Goal: Task Accomplishment & Management: Use online tool/utility

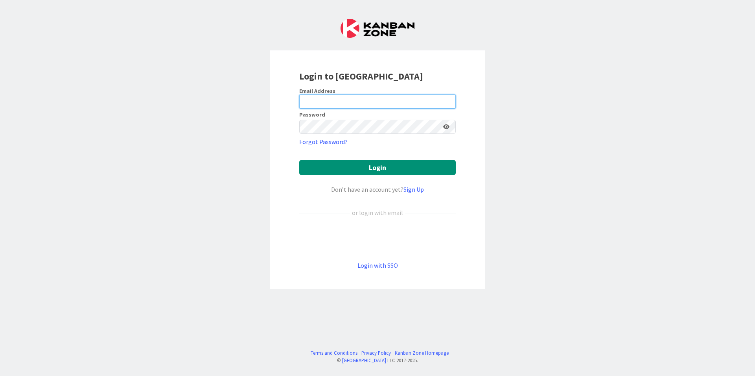
click at [336, 100] on input "email" at bounding box center [377, 101] width 157 height 14
type input "[EMAIL_ADDRESS][DOMAIN_NAME]"
click at [448, 126] on icon at bounding box center [446, 127] width 6 height 6
click at [448, 126] on icon at bounding box center [446, 127] width 7 height 6
click at [194, 317] on div "Login to [GEOGRAPHIC_DATA] Email Address [EMAIL_ADDRESS][DOMAIN_NAME] Password …" at bounding box center [377, 188] width 755 height 376
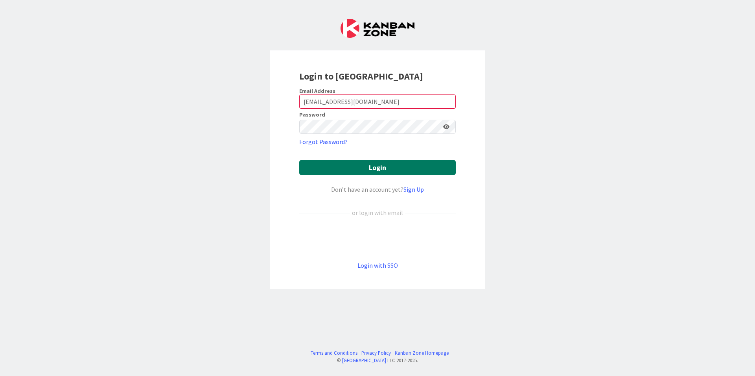
click at [364, 164] on button "Login" at bounding box center [377, 167] width 157 height 15
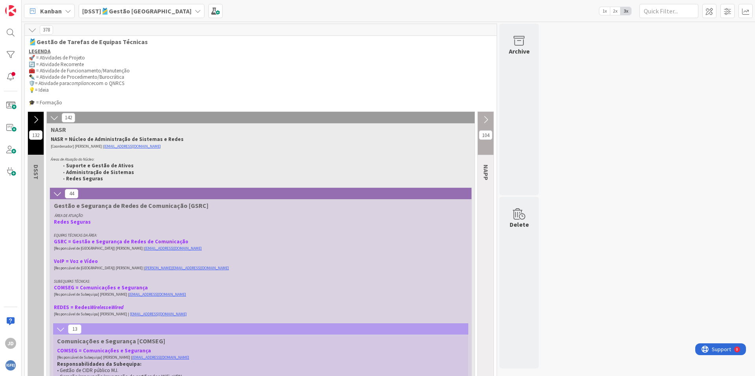
click at [46, 13] on span "Kanban" at bounding box center [51, 10] width 22 height 9
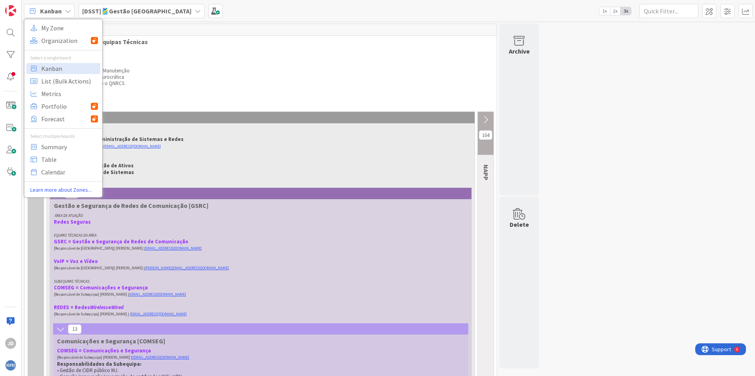
click at [128, 12] on b "[DSST]🎽Gestão [GEOGRAPHIC_DATA]" at bounding box center [136, 11] width 109 height 8
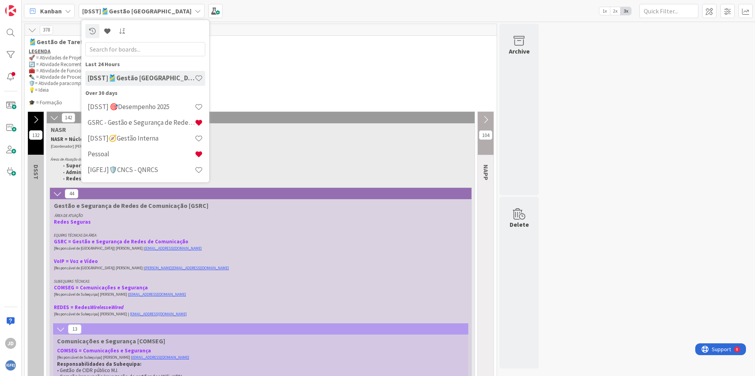
click at [344, 90] on p "💡= Ideia" at bounding box center [261, 90] width 464 height 6
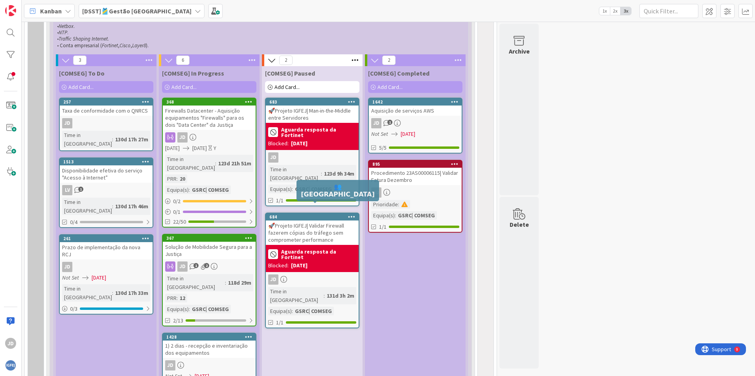
scroll to position [432, 0]
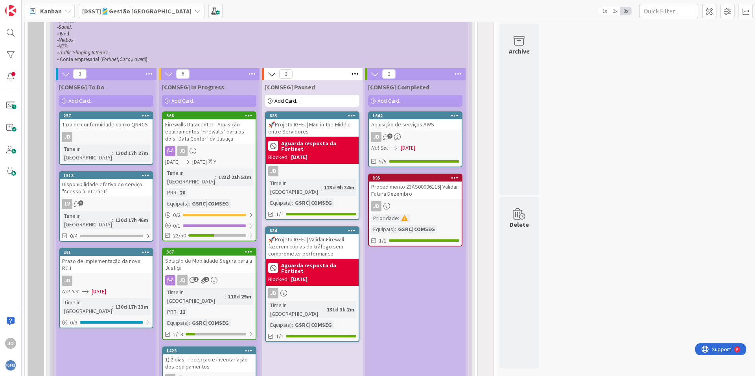
click at [223, 133] on div "Firewalls Datacenter - Aquisição equipamentos "Firewalls" para os dois "Data Ce…" at bounding box center [209, 131] width 93 height 24
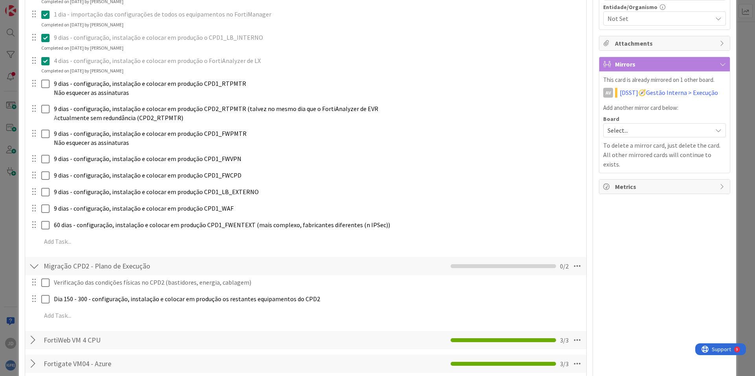
scroll to position [337, 0]
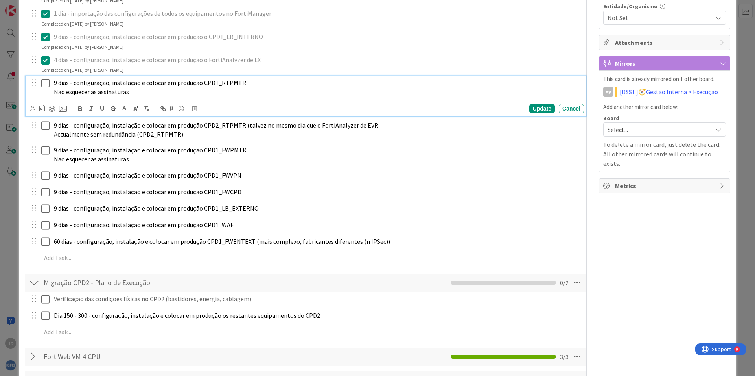
click at [45, 82] on icon at bounding box center [45, 82] width 8 height 9
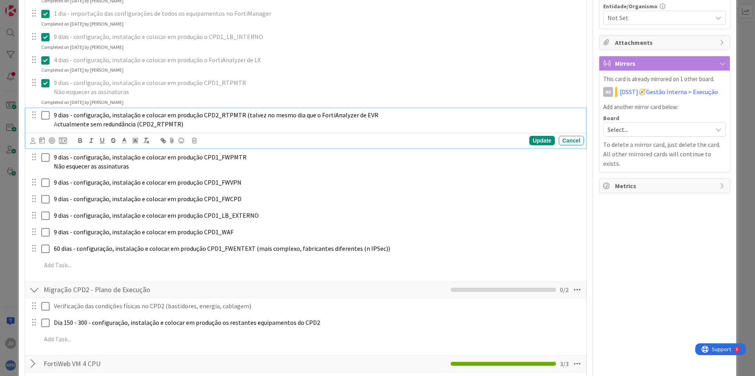
click at [46, 115] on icon at bounding box center [45, 115] width 8 height 9
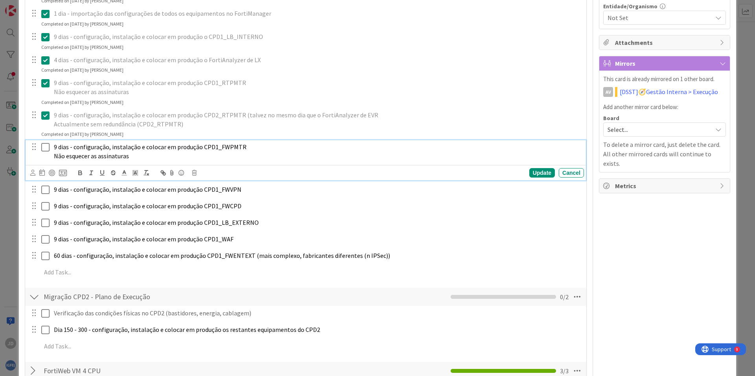
click at [44, 151] on icon at bounding box center [45, 146] width 8 height 9
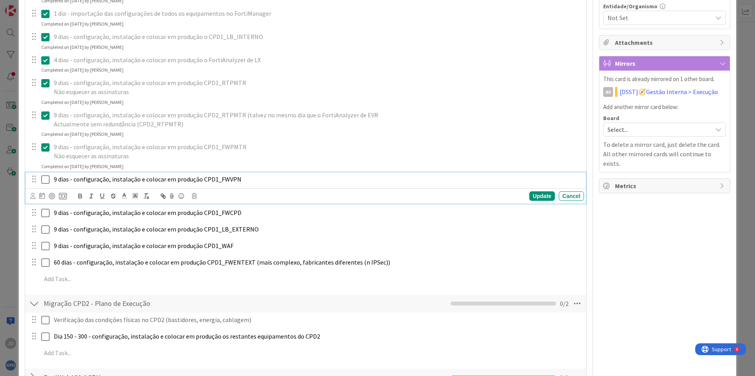
click at [44, 179] on icon at bounding box center [45, 179] width 8 height 9
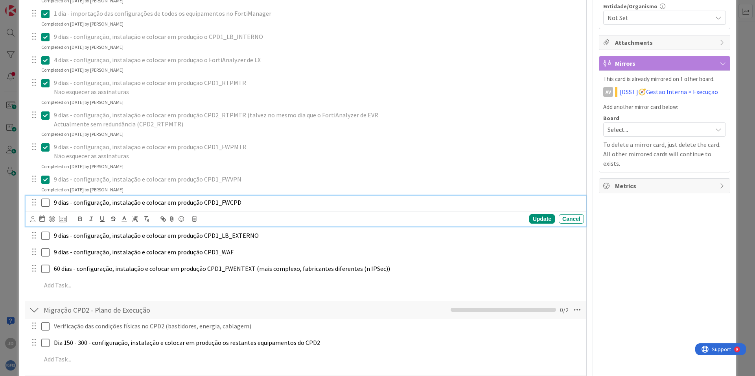
click at [44, 199] on icon at bounding box center [45, 202] width 8 height 9
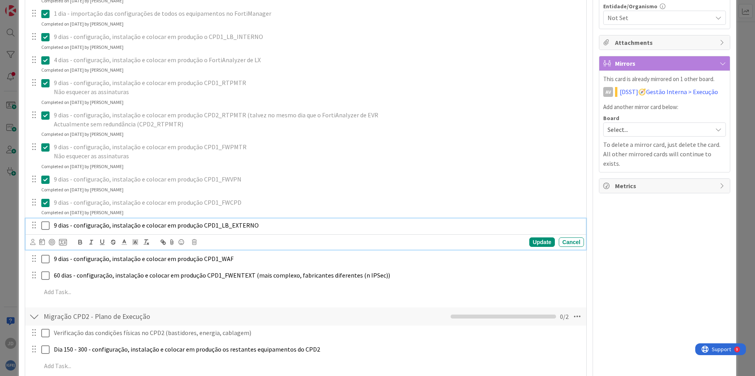
click at [45, 227] on icon at bounding box center [45, 225] width 8 height 9
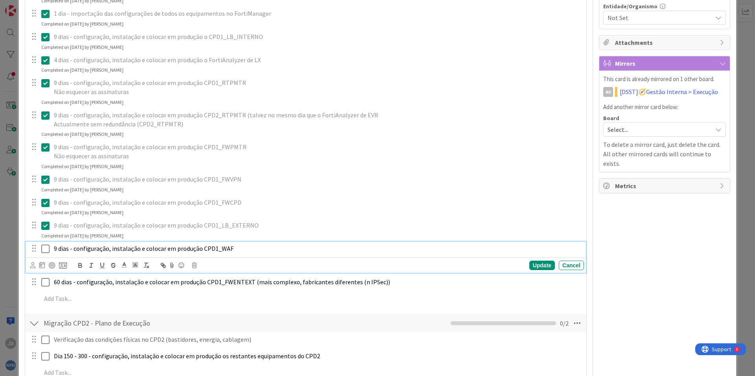
click at [44, 249] on icon at bounding box center [45, 248] width 8 height 9
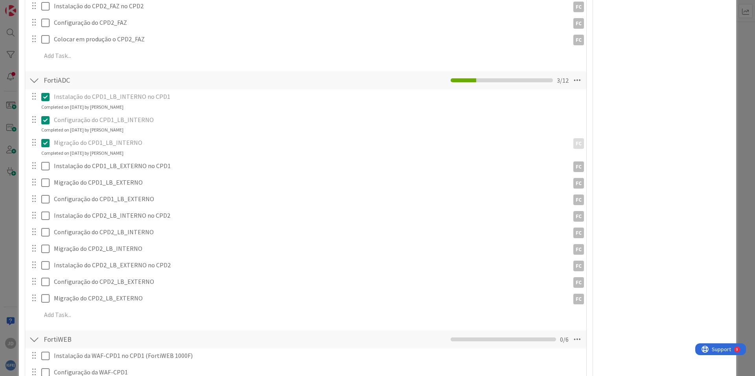
scroll to position [874, 0]
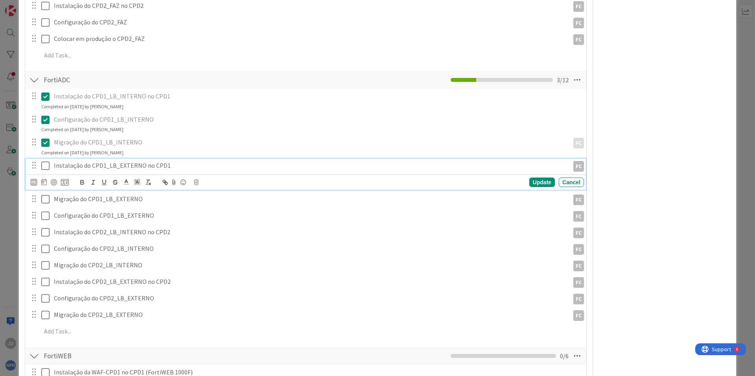
click at [45, 168] on icon at bounding box center [45, 165] width 8 height 9
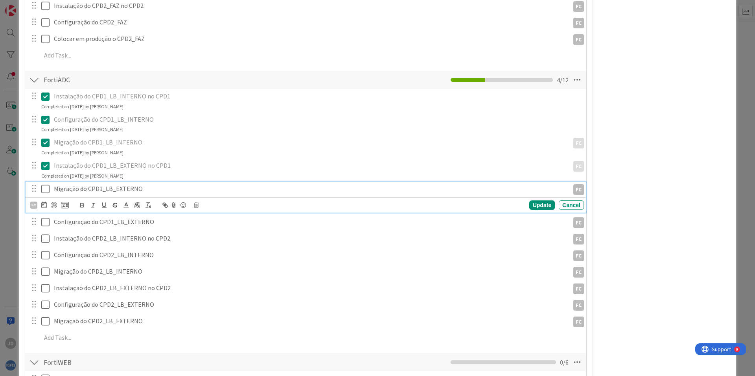
click at [45, 188] on icon at bounding box center [45, 188] width 8 height 9
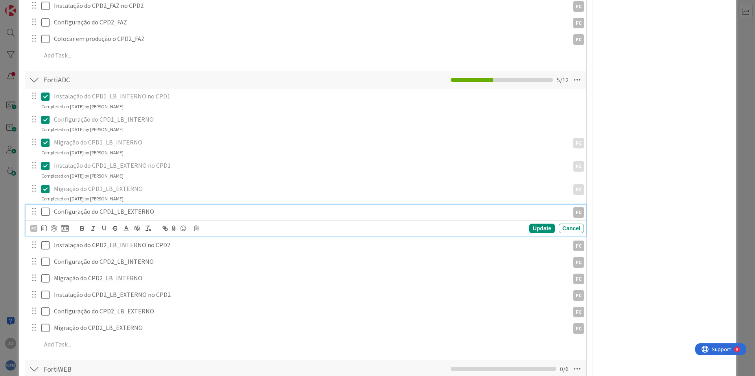
click at [43, 213] on icon at bounding box center [45, 211] width 8 height 9
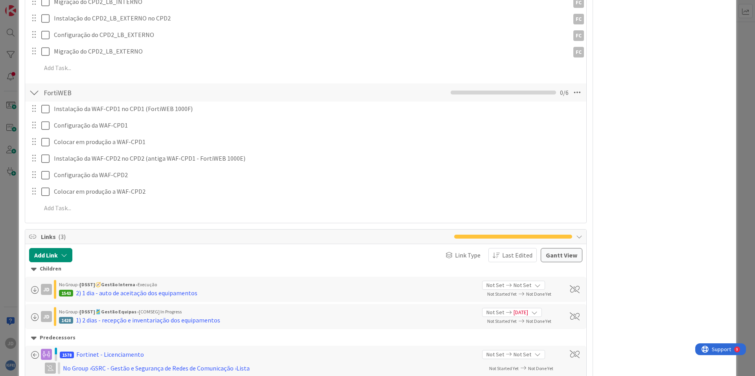
scroll to position [1149, 0]
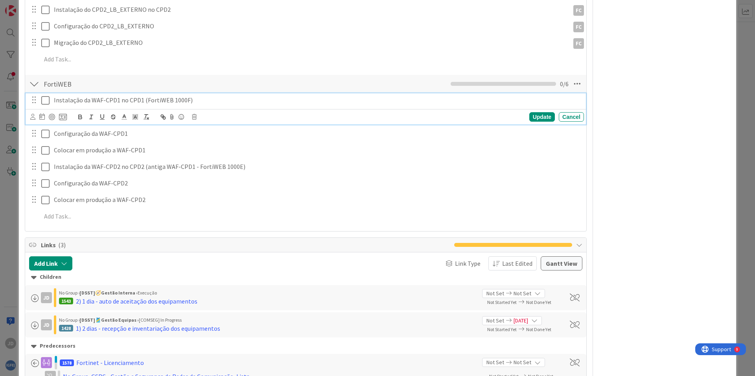
click at [44, 101] on icon at bounding box center [45, 100] width 8 height 9
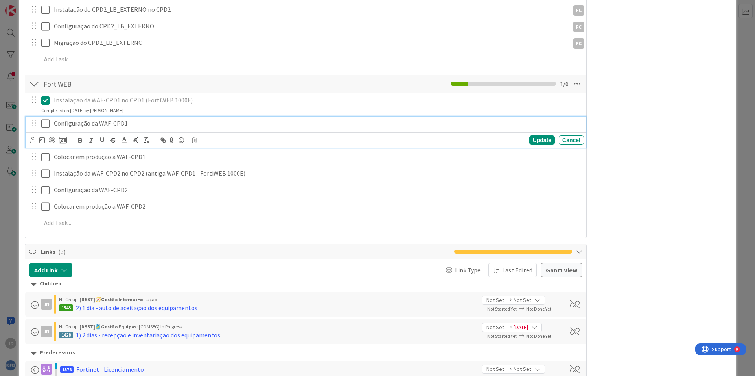
click at [42, 125] on icon at bounding box center [45, 123] width 8 height 9
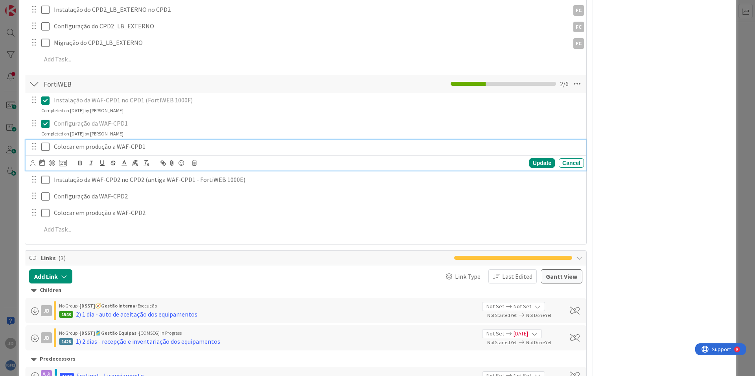
click at [44, 145] on icon at bounding box center [45, 146] width 8 height 9
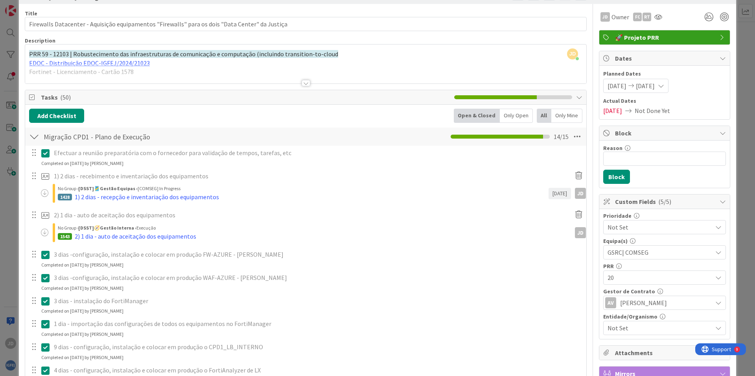
scroll to position [0, 0]
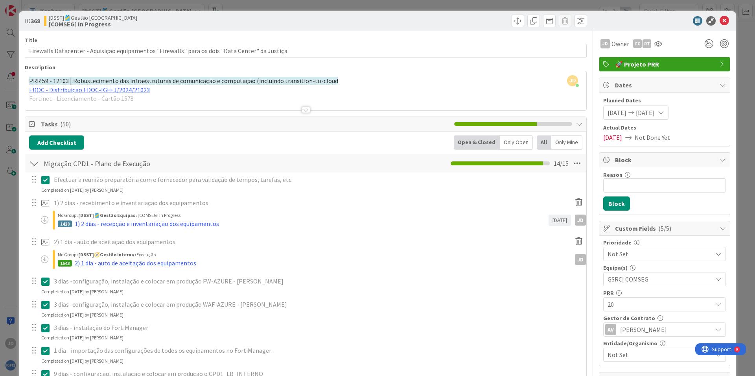
click at [303, 110] on div at bounding box center [306, 110] width 9 height 6
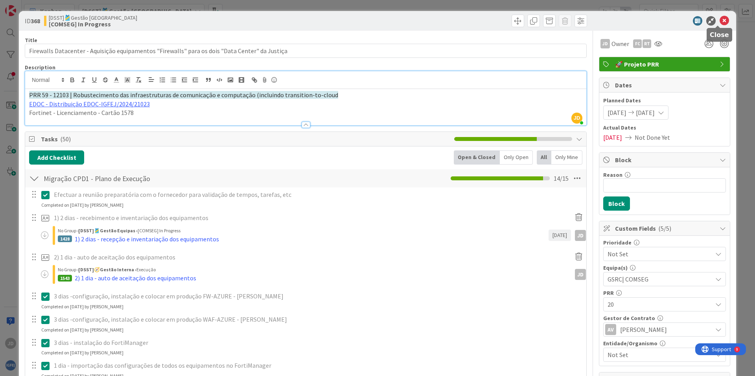
click at [720, 22] on icon at bounding box center [724, 20] width 9 height 9
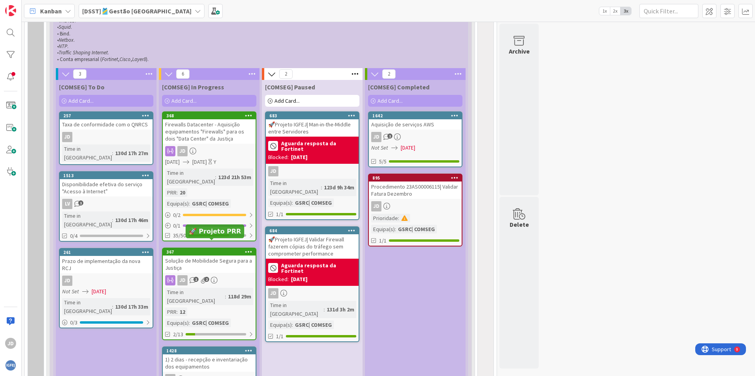
click at [199, 249] on div "367" at bounding box center [210, 252] width 89 height 6
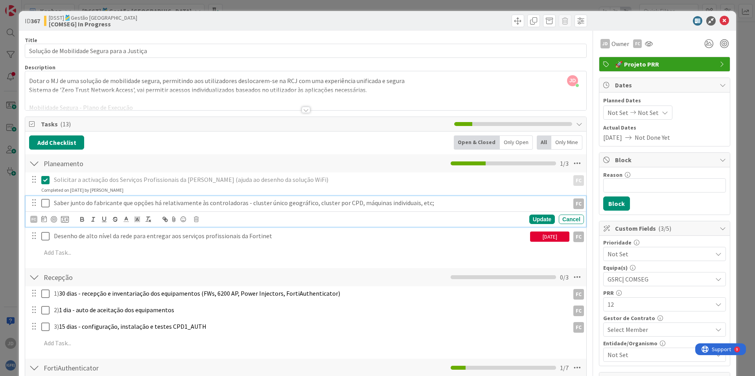
click at [45, 202] on icon at bounding box center [45, 202] width 8 height 9
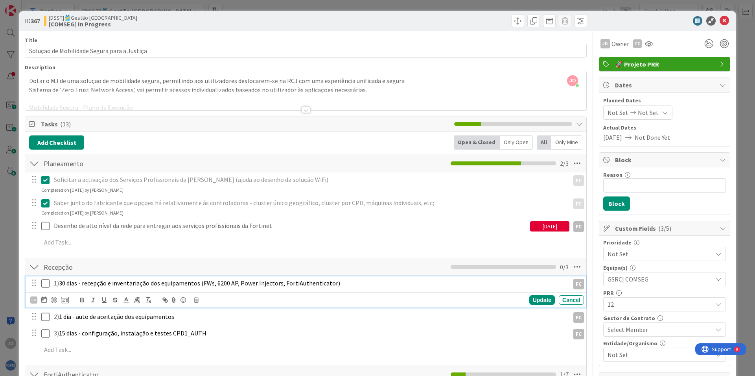
click at [45, 284] on icon at bounding box center [45, 283] width 8 height 9
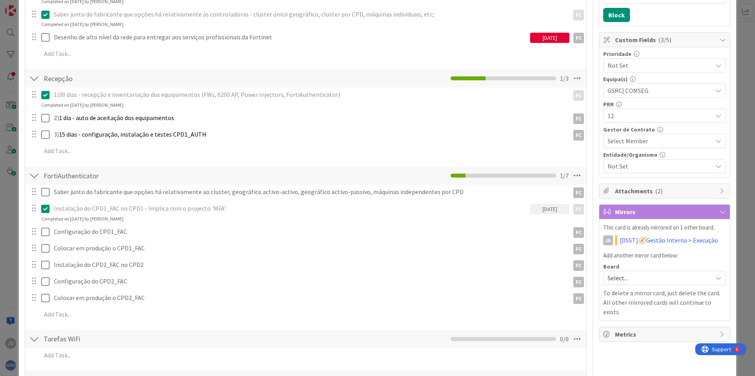
scroll to position [189, 0]
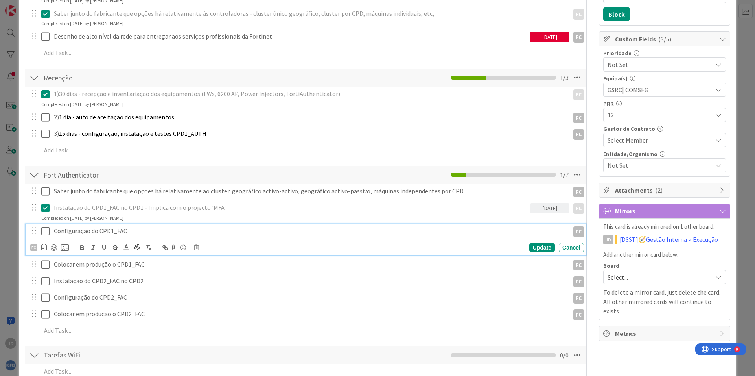
click at [44, 230] on icon at bounding box center [45, 230] width 8 height 9
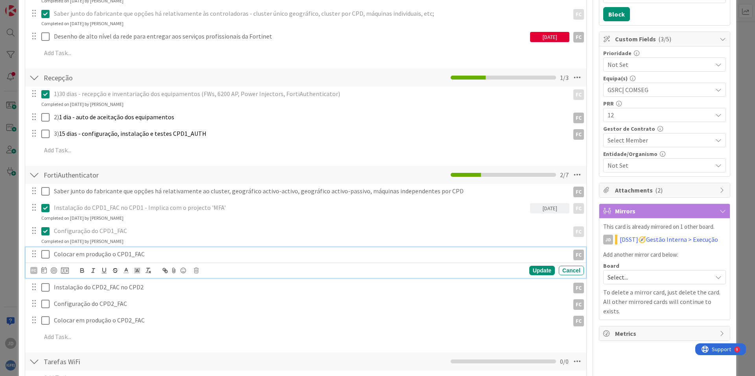
click at [42, 256] on icon at bounding box center [45, 253] width 8 height 9
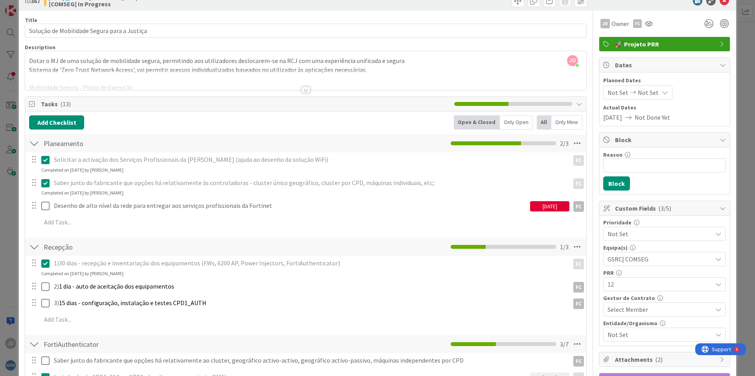
scroll to position [0, 0]
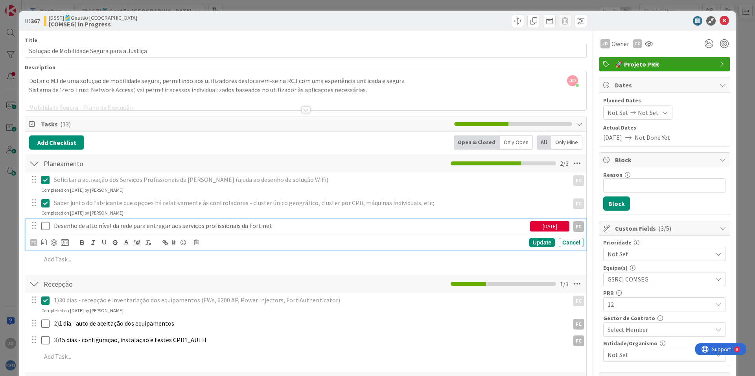
click at [46, 226] on icon at bounding box center [45, 225] width 8 height 9
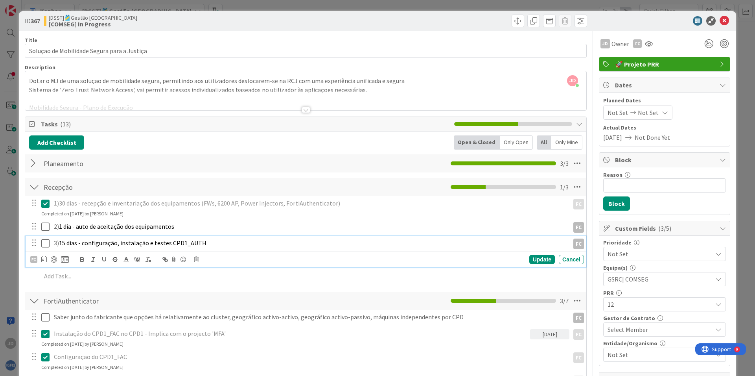
click at [71, 248] on div "3) 15 dias - configuração, instalação e testes CPD1_AUTH" at bounding box center [310, 243] width 519 height 14
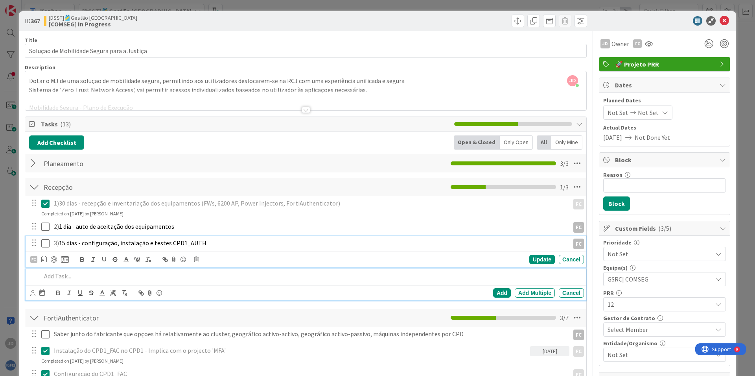
click at [66, 278] on p at bounding box center [311, 275] width 540 height 9
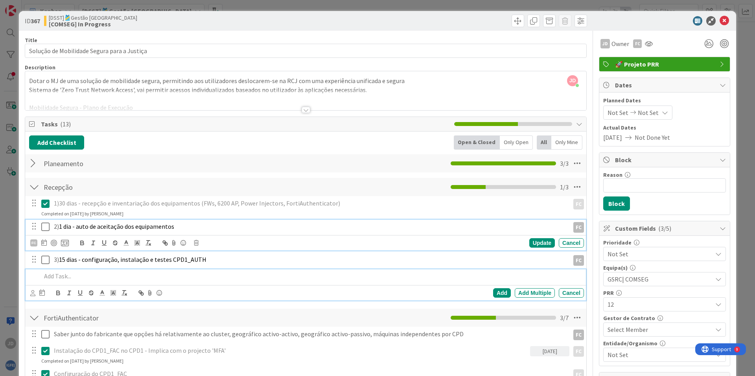
click at [47, 227] on icon at bounding box center [45, 226] width 8 height 9
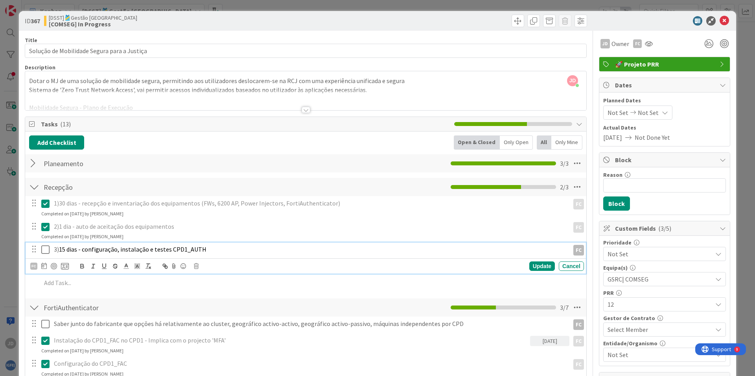
click at [44, 249] on icon at bounding box center [45, 249] width 8 height 9
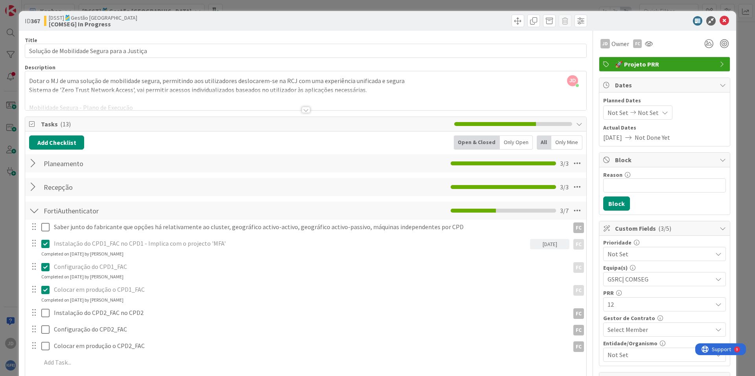
click at [59, 273] on div "Configuração do CPD1_FAC" at bounding box center [310, 267] width 519 height 14
click at [32, 165] on div at bounding box center [34, 163] width 10 height 14
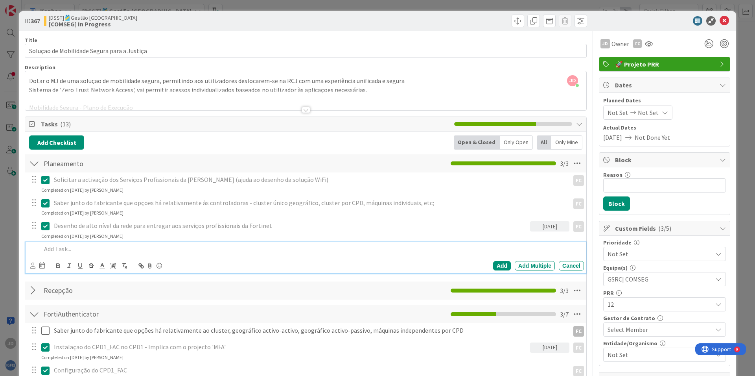
click at [48, 250] on p at bounding box center [311, 248] width 540 height 9
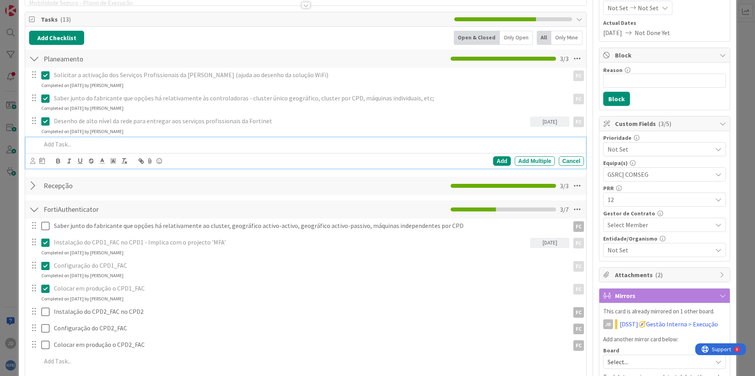
scroll to position [104, 0]
click at [31, 211] on div at bounding box center [34, 210] width 10 height 14
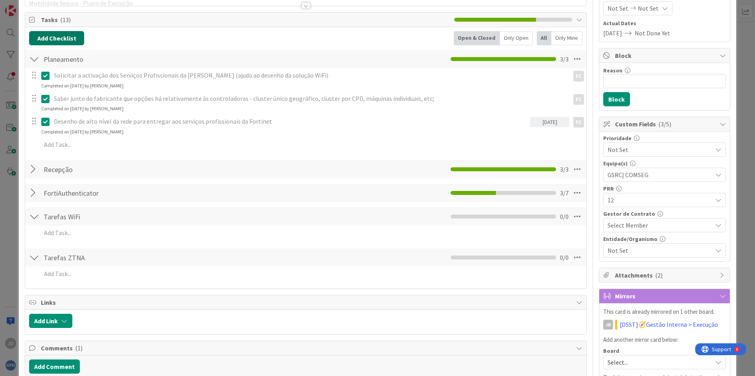
click at [63, 41] on button "Add Checklist" at bounding box center [56, 38] width 55 height 14
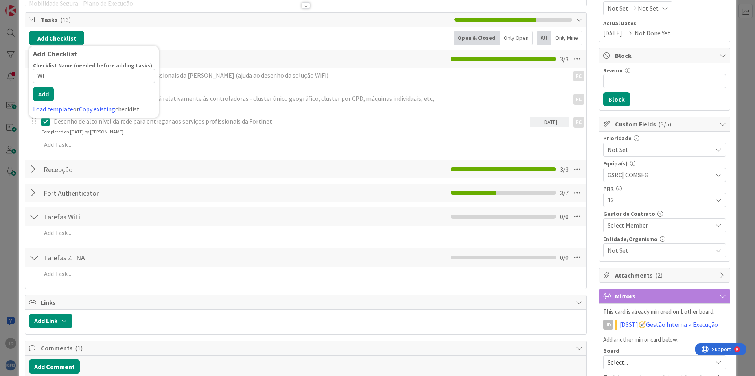
type input "WLC"
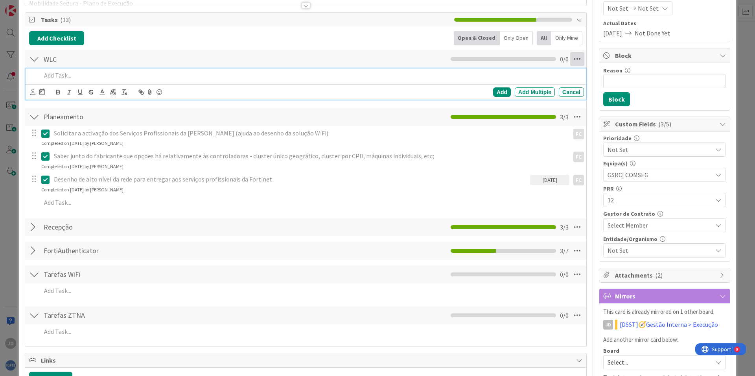
click at [572, 59] on icon at bounding box center [577, 59] width 14 height 14
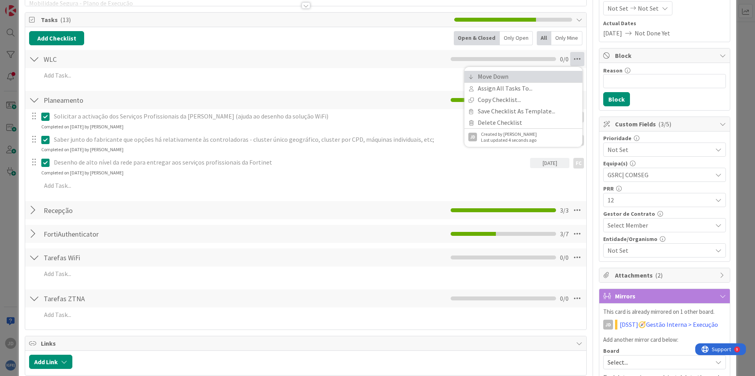
click at [524, 76] on link "Move Down" at bounding box center [524, 76] width 118 height 11
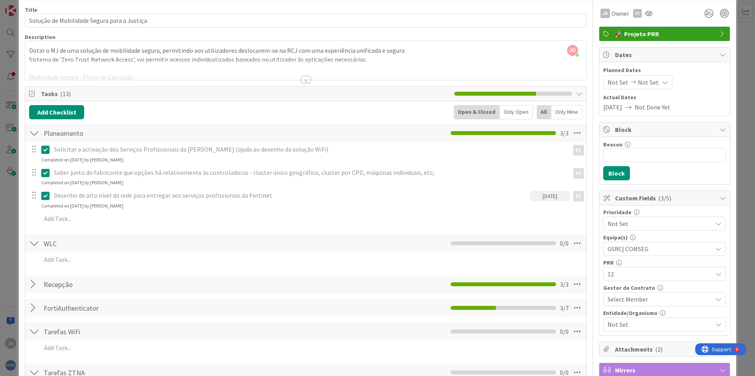
scroll to position [3, 0]
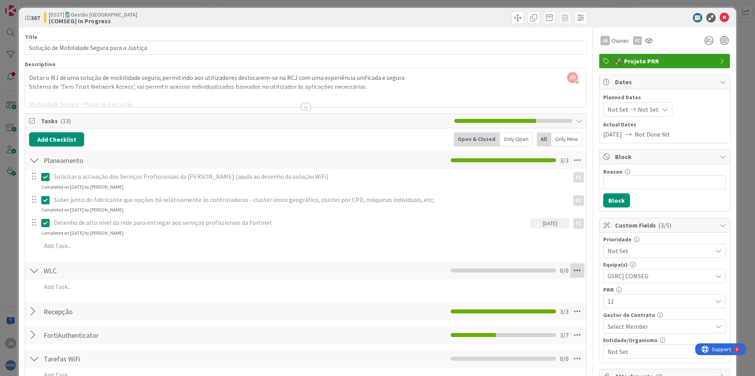
click at [570, 271] on icon at bounding box center [577, 270] width 14 height 14
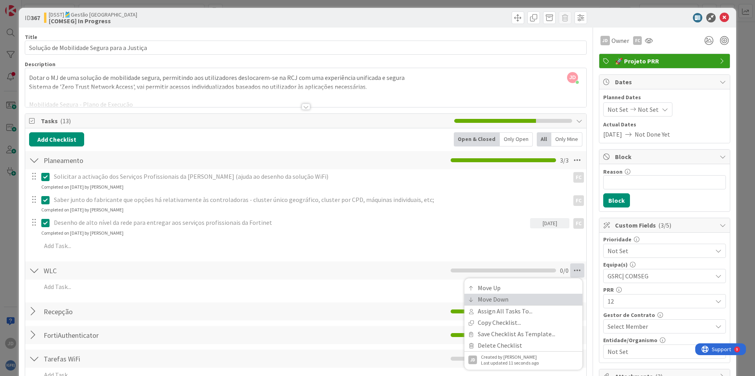
click at [512, 300] on link "Move Down" at bounding box center [524, 298] width 118 height 11
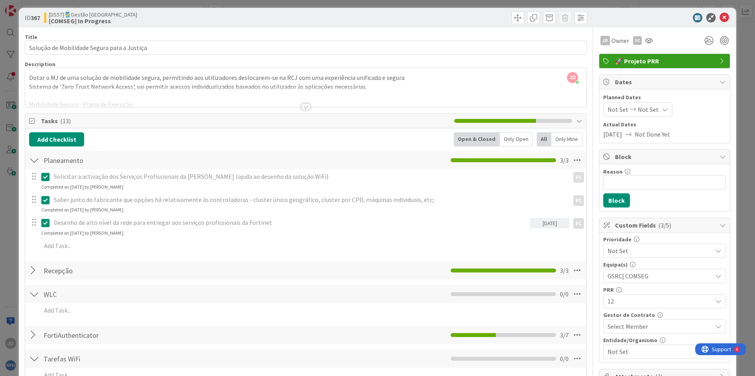
scroll to position [287, 0]
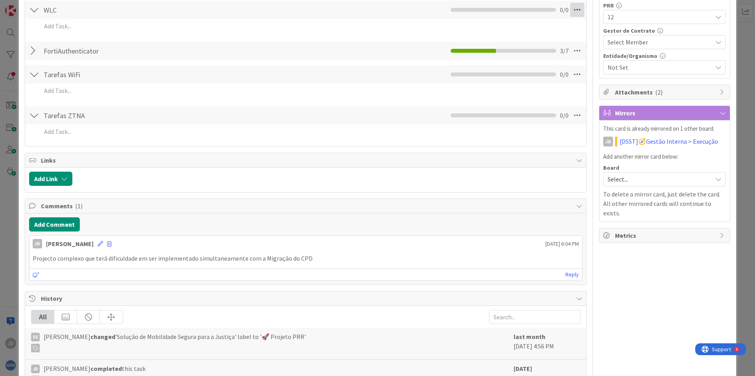
click at [570, 11] on icon at bounding box center [577, 10] width 14 height 14
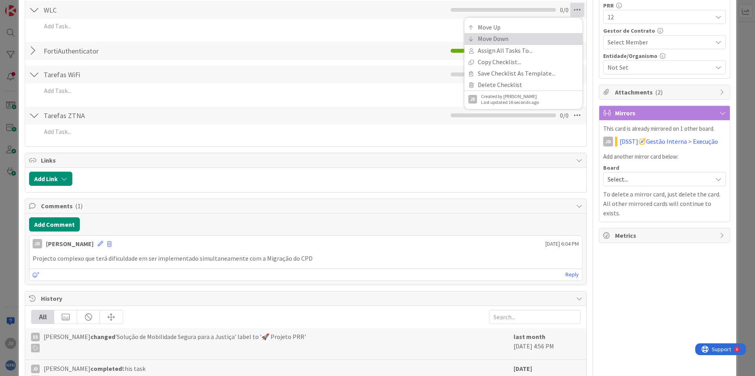
click at [499, 39] on link "Move Down" at bounding box center [524, 38] width 118 height 11
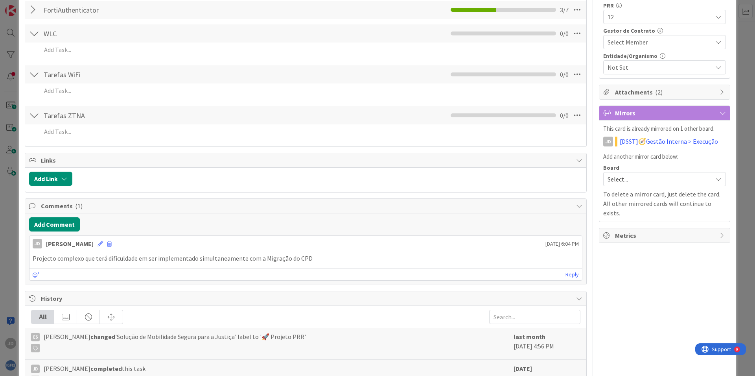
scroll to position [311, 0]
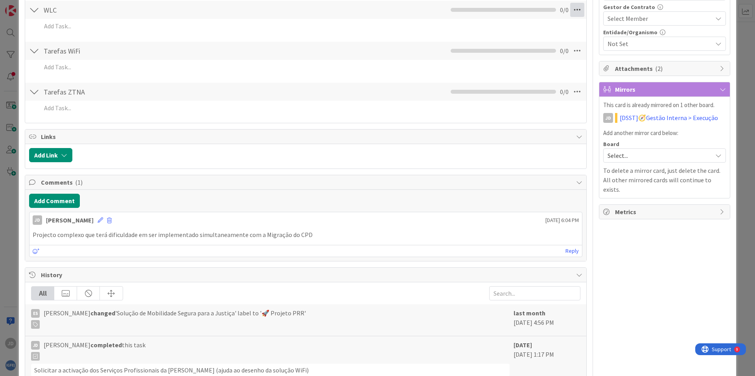
click at [570, 9] on icon at bounding box center [577, 10] width 14 height 14
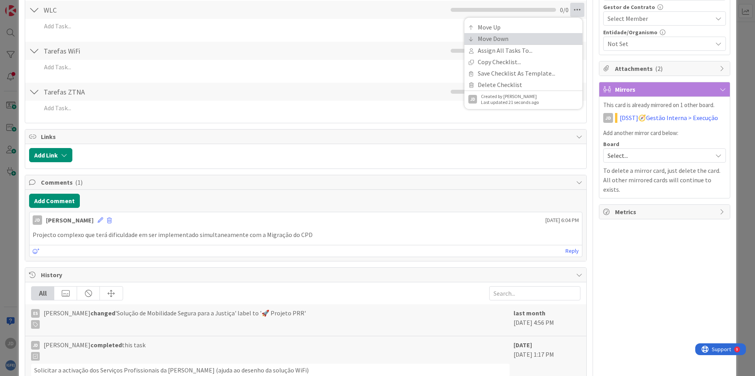
click at [520, 42] on link "Move Down" at bounding box center [524, 38] width 118 height 11
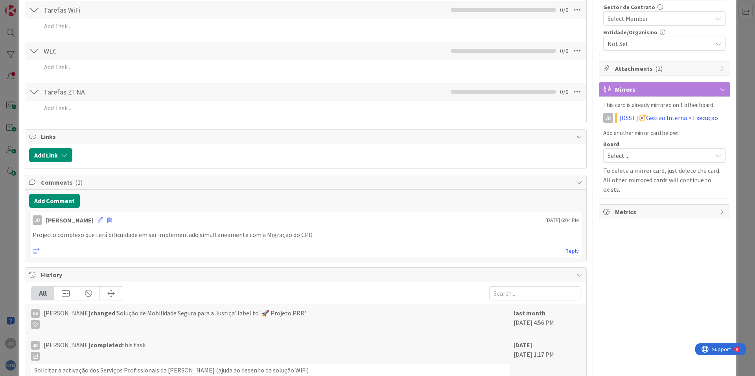
scroll to position [352, 0]
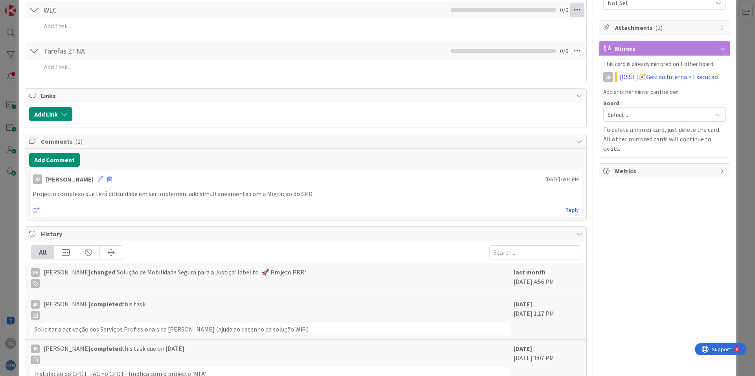
click at [572, 15] on icon at bounding box center [577, 10] width 14 height 14
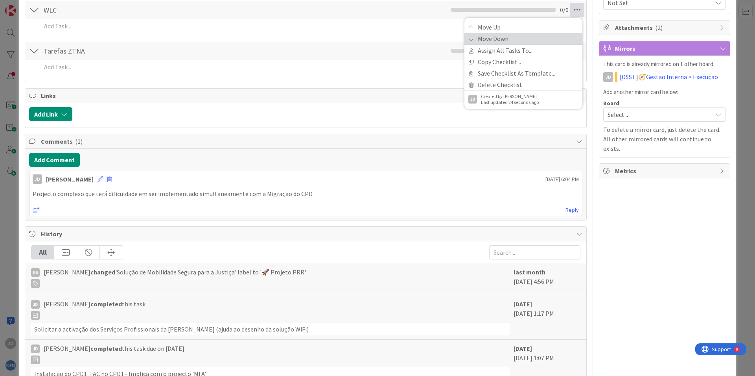
click at [518, 43] on link "Move Down" at bounding box center [524, 38] width 118 height 11
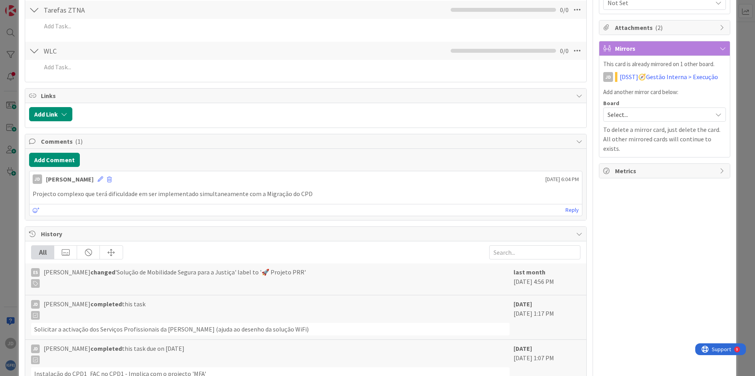
scroll to position [393, 0]
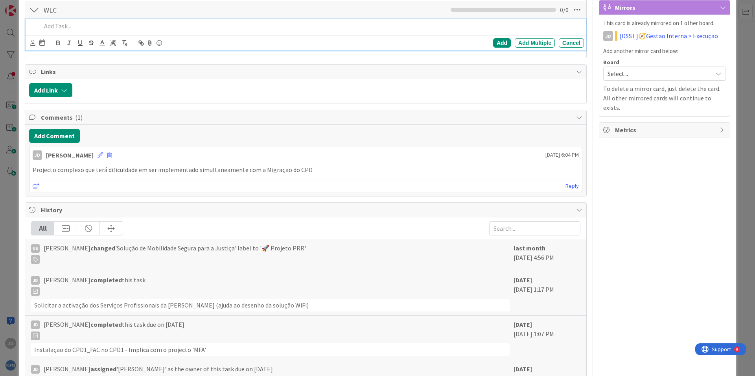
click at [190, 27] on p at bounding box center [311, 26] width 540 height 9
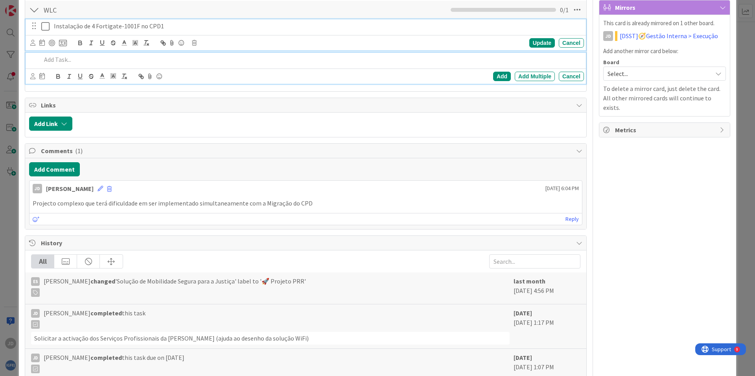
click at [110, 25] on p "Instalação de 4 Fortigate-1001F no CPD1" at bounding box center [317, 26] width 527 height 9
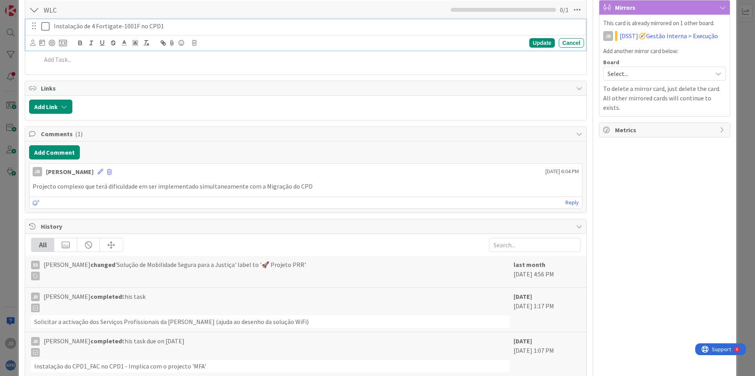
click at [110, 25] on p "Instalação de 4 Fortigate-1001F no CPD1" at bounding box center [317, 26] width 527 height 9
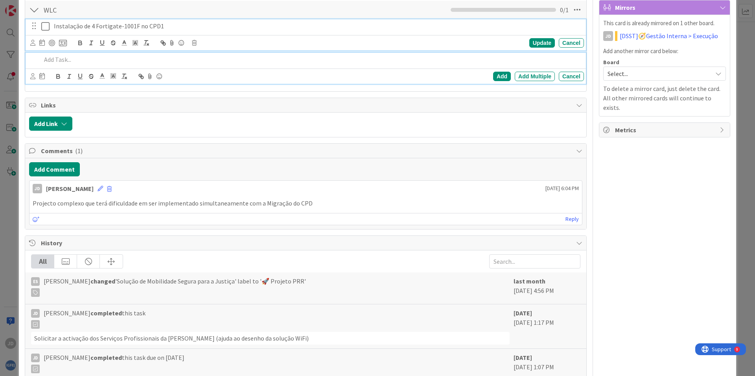
click at [96, 57] on p at bounding box center [311, 59] width 540 height 9
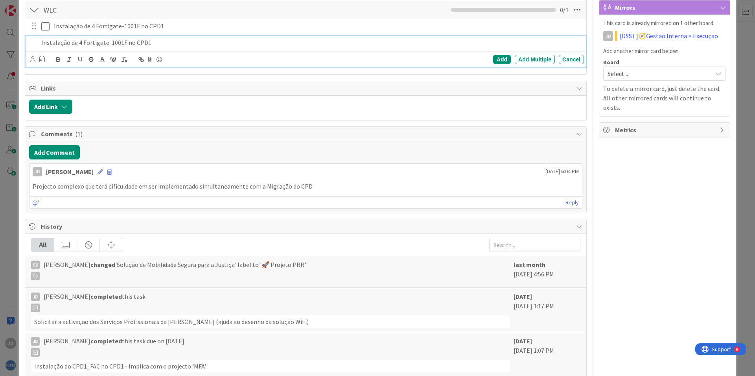
click at [53, 44] on p "Instalação de 4 Fortigate-1001F no CPD1" at bounding box center [311, 42] width 540 height 9
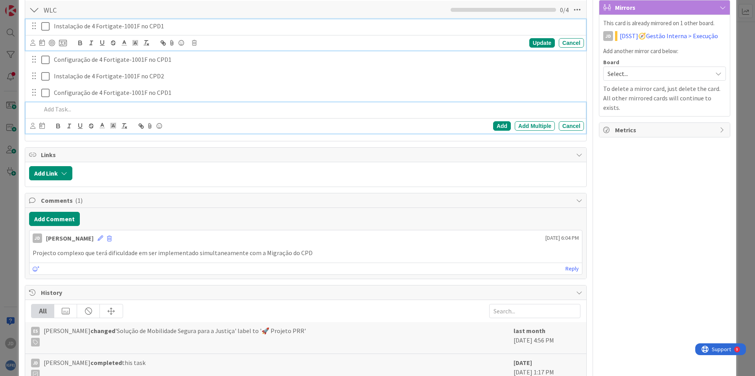
click at [45, 28] on icon at bounding box center [45, 26] width 8 height 9
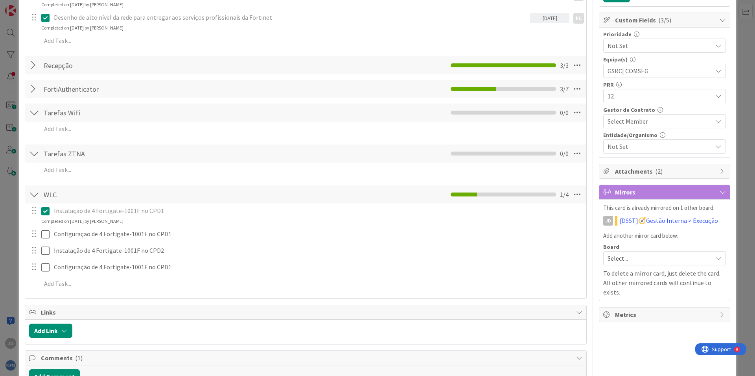
scroll to position [209, 0]
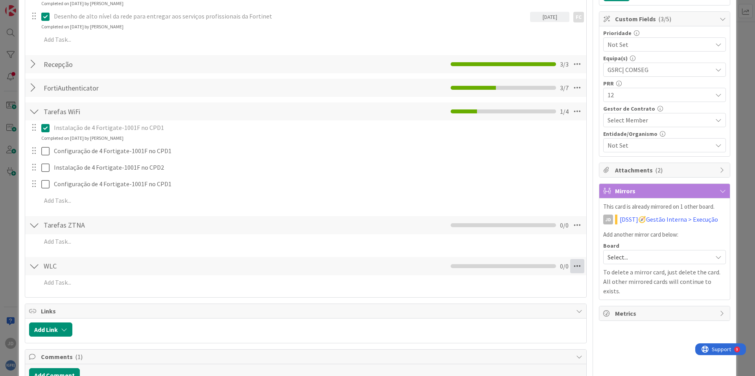
click at [573, 268] on icon at bounding box center [577, 266] width 14 height 14
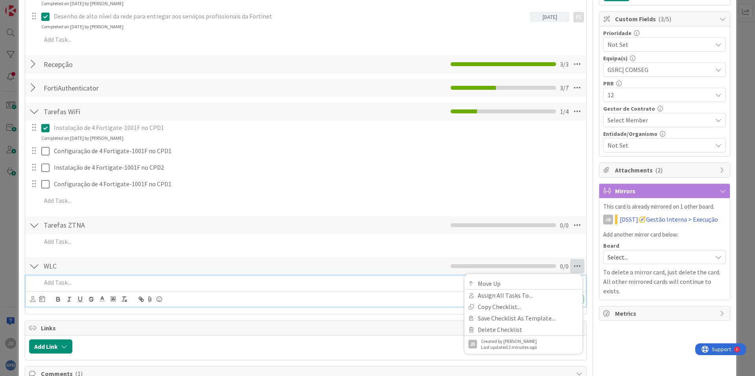
click at [298, 279] on p at bounding box center [311, 282] width 540 height 9
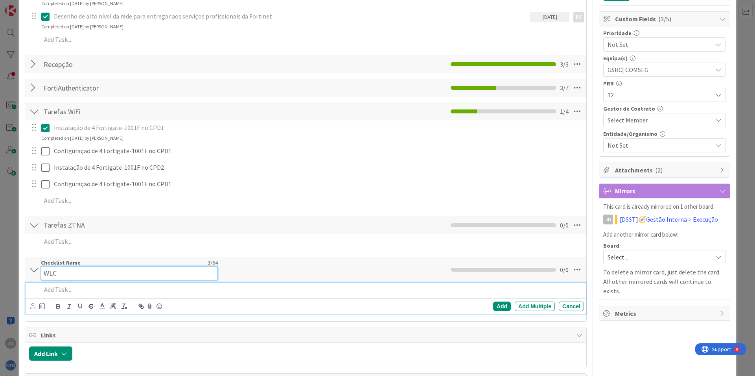
click at [56, 266] on input "WLC" at bounding box center [129, 273] width 177 height 14
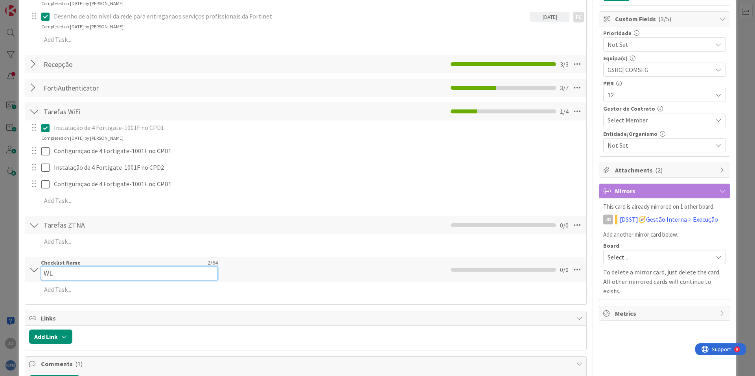
type input "W"
type input "Outra..."
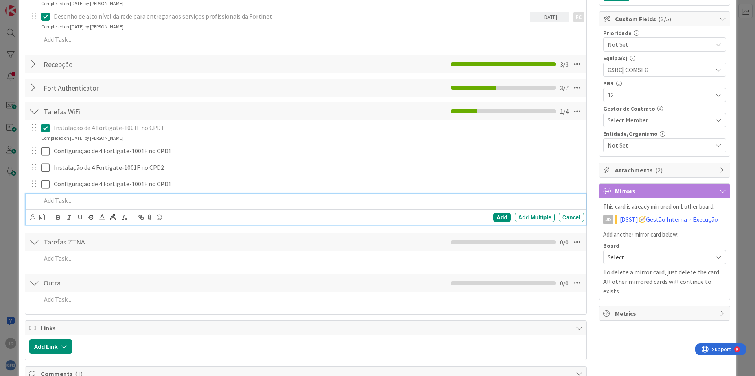
click at [133, 201] on p at bounding box center [311, 200] width 540 height 9
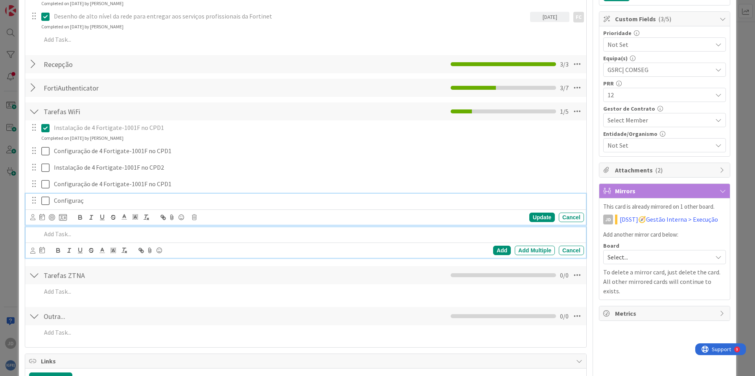
click at [88, 201] on p "Configuraç" at bounding box center [317, 200] width 527 height 9
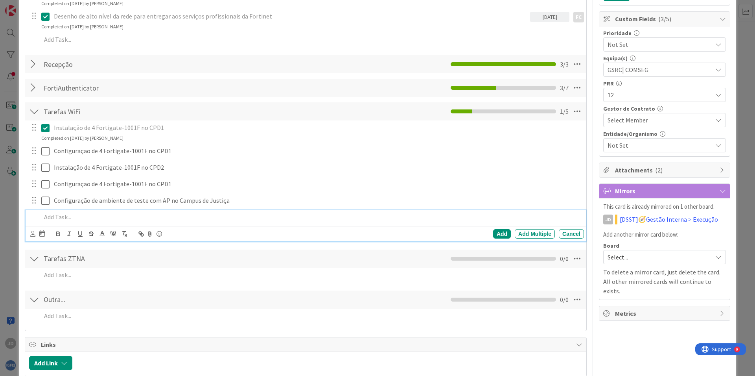
click at [76, 218] on p at bounding box center [311, 216] width 540 height 9
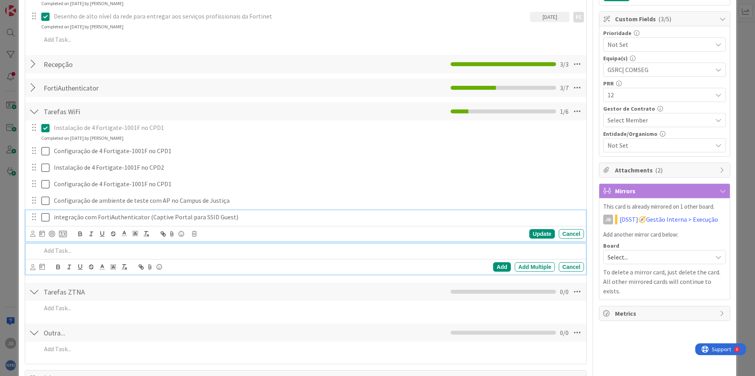
click at [124, 220] on p "integração com FortiAuthenticator (Captive Portal para SSID Guest)" at bounding box center [317, 216] width 527 height 9
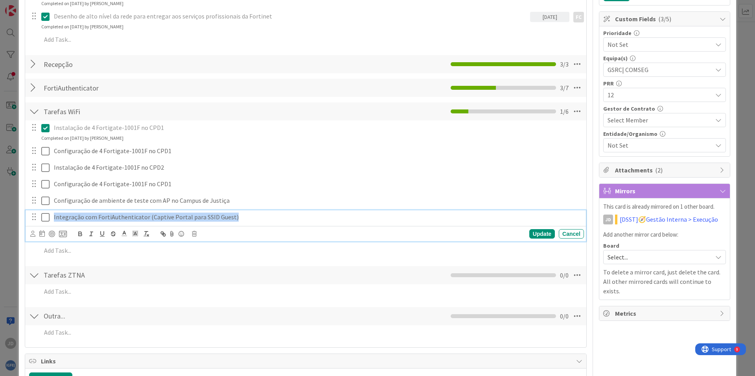
copy p "Integração com FortiAuthenticator (Captive Portal para SSID Guest)"
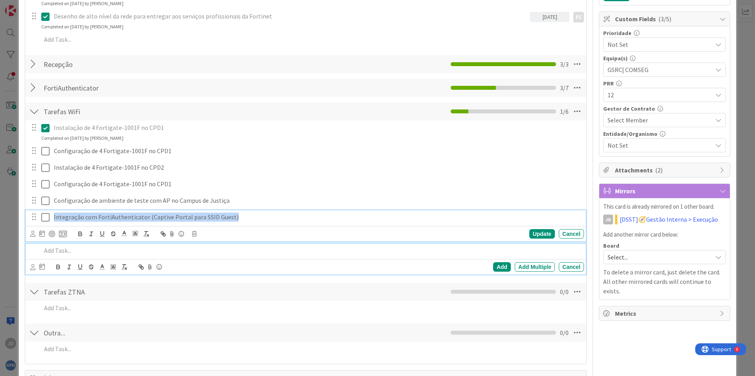
click at [89, 250] on p at bounding box center [311, 250] width 540 height 9
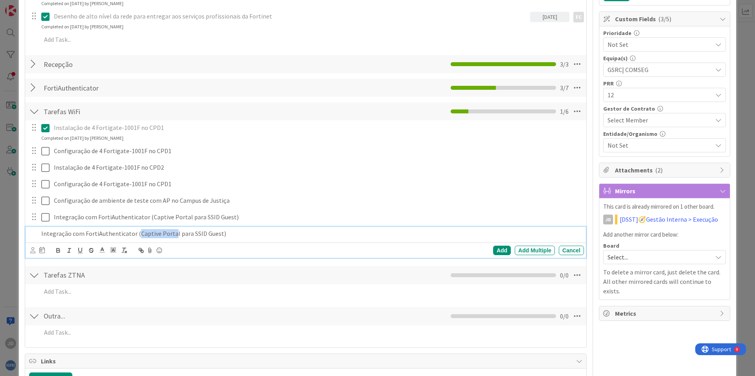
drag, startPoint x: 135, startPoint y: 233, endPoint x: 170, endPoint y: 238, distance: 36.1
click at [170, 238] on div "Integração com FortiAuthenticator (Captive Portal para SSID Guest)" at bounding box center [311, 234] width 546 height 14
click at [171, 238] on div "Integração com FortiAuthenticator (Captive Portal para SSID Guest)" at bounding box center [311, 234] width 546 height 14
click at [173, 238] on div "Integração com FortiAuthenticator (Captive Portal para SSID Guest)" at bounding box center [311, 234] width 546 height 14
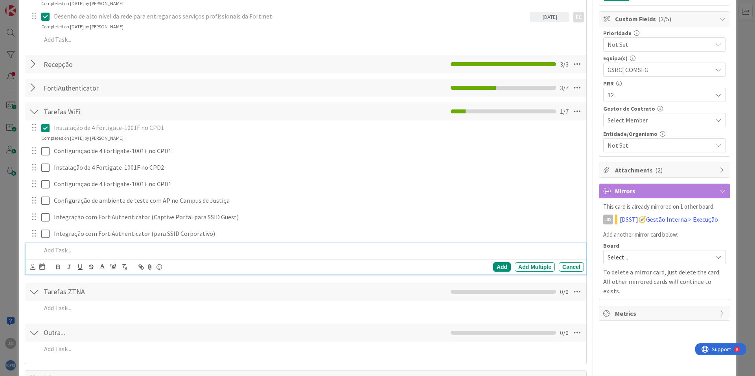
click at [621, 341] on div "JD Owner FC 🚀 Projeto PRR Dates Planned Dates Not Set Not Set Actual Dates [DAT…" at bounding box center [664, 296] width 131 height 950
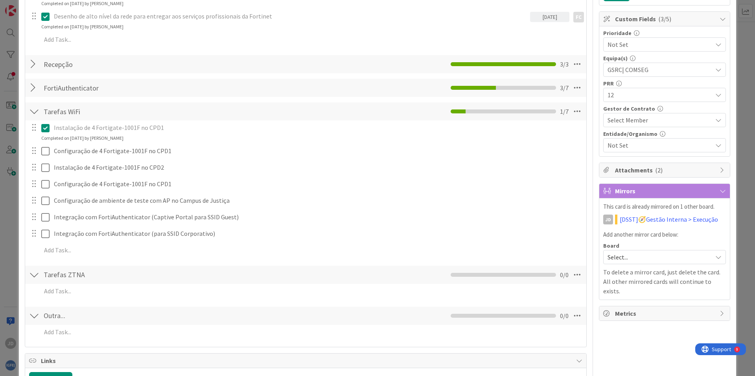
click at [31, 89] on div at bounding box center [34, 88] width 10 height 14
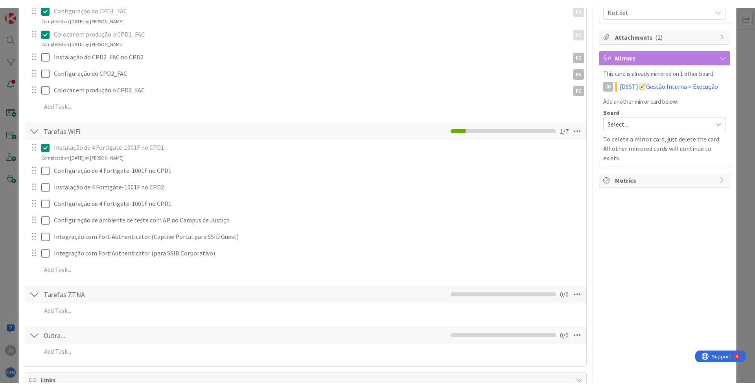
scroll to position [349, 0]
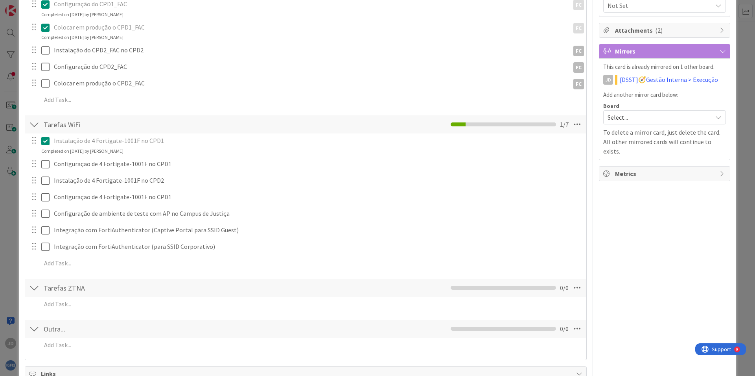
click at [188, 188] on div "Instalação de 4 Fortigate-1001F no CPD2 Update Cancel" at bounding box center [306, 180] width 561 height 14
